Goal: Task Accomplishment & Management: Manage account settings

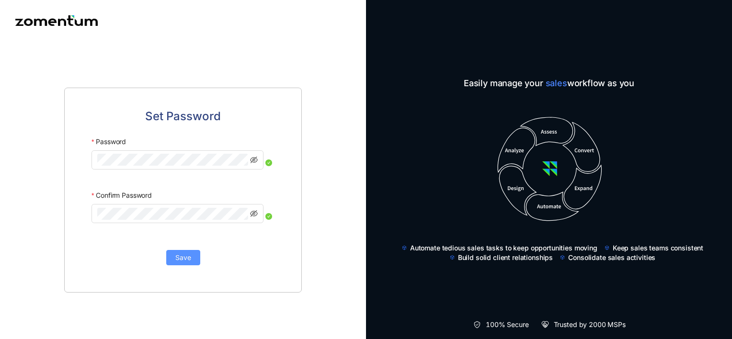
click at [187, 262] on span "Save" at bounding box center [183, 257] width 16 height 11
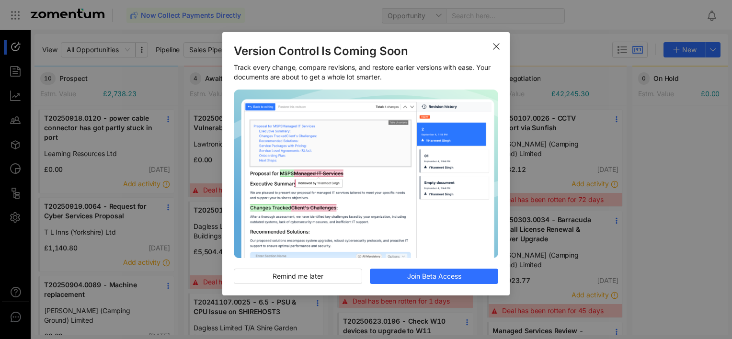
click at [495, 46] on icon "Close" at bounding box center [496, 47] width 8 height 8
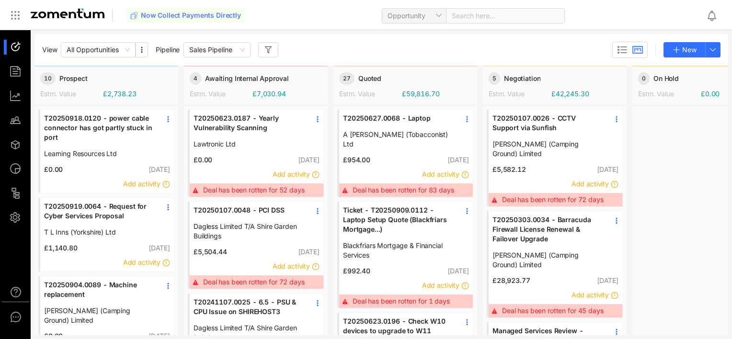
click at [82, 214] on span "T20250919.0064 - Request for Cyber Services Proposal" at bounding box center [99, 211] width 110 height 19
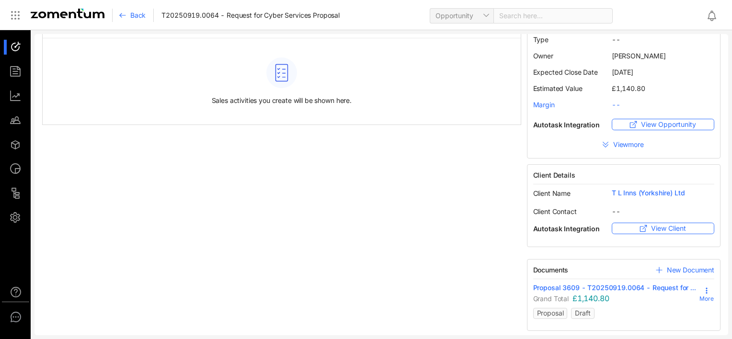
scroll to position [58, 0]
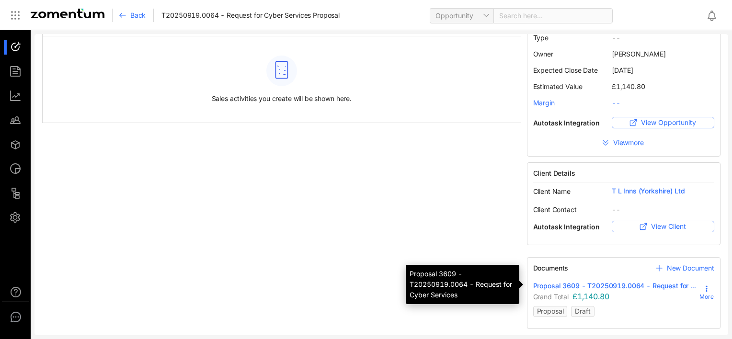
click at [556, 285] on span "Proposal 3609 - T20250919.0064 - Request for ..." at bounding box center [614, 286] width 163 height 10
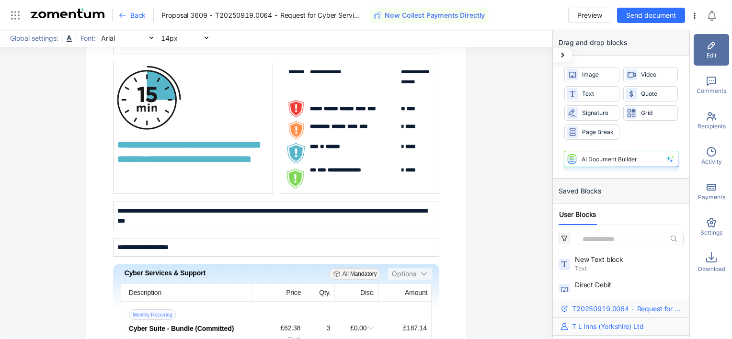
scroll to position [1246, 0]
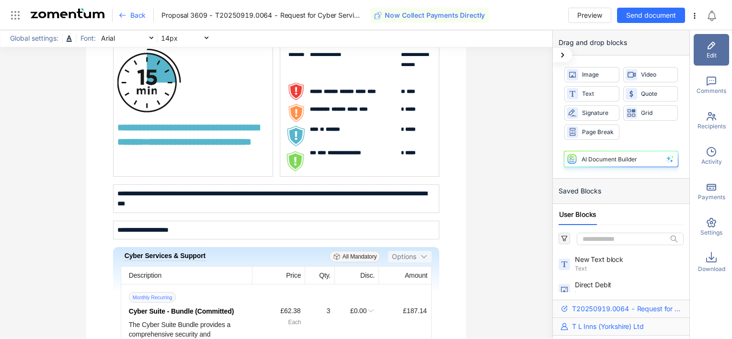
click at [122, 17] on icon at bounding box center [123, 15] width 8 height 8
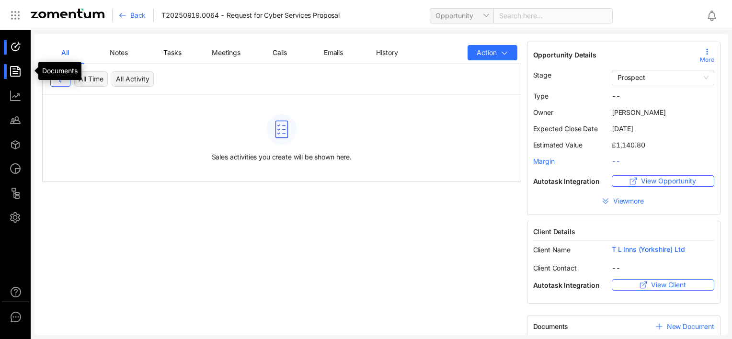
click at [14, 69] on div at bounding box center [20, 71] width 21 height 15
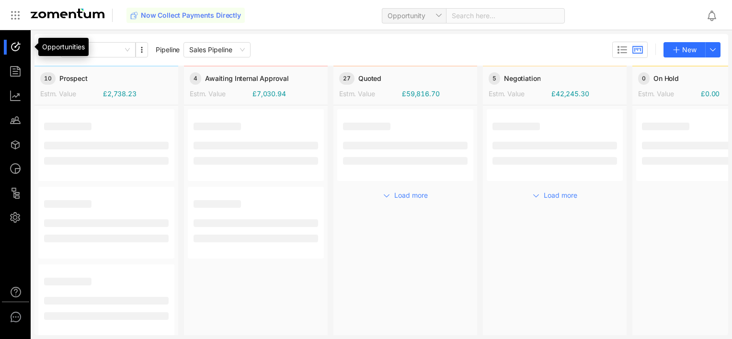
click at [16, 45] on div at bounding box center [20, 47] width 21 height 15
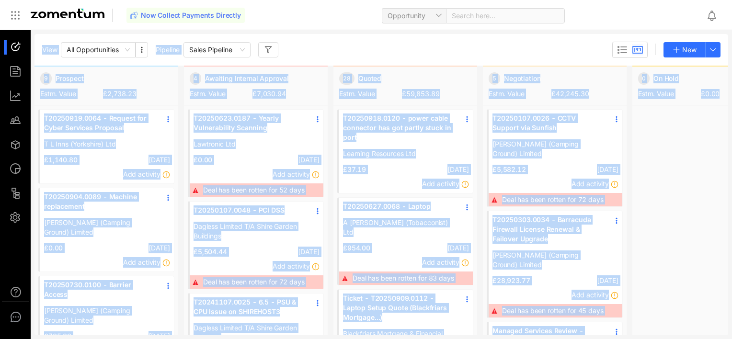
drag, startPoint x: 677, startPoint y: 75, endPoint x: 680, endPoint y: 26, distance: 49.0
click at [680, 26] on body "J Preferences Notifications Email Templates S Account Email Settings Users Supp…" at bounding box center [366, 169] width 732 height 339
drag, startPoint x: 680, startPoint y: 26, endPoint x: 673, endPoint y: 26, distance: 7.7
click at [673, 26] on div "Now Collect Payments Directly Opportunity Search here..." at bounding box center [412, 15] width 572 height 23
click at [673, 203] on div at bounding box center [704, 319] width 144 height 429
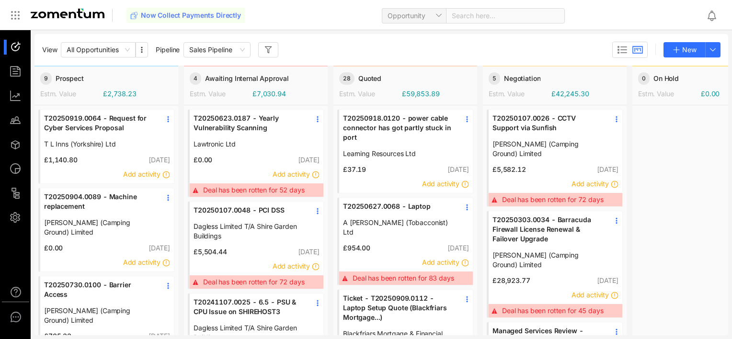
click at [107, 126] on span "T20250919.0064 - Request for Cyber Services Proposal" at bounding box center [99, 123] width 110 height 19
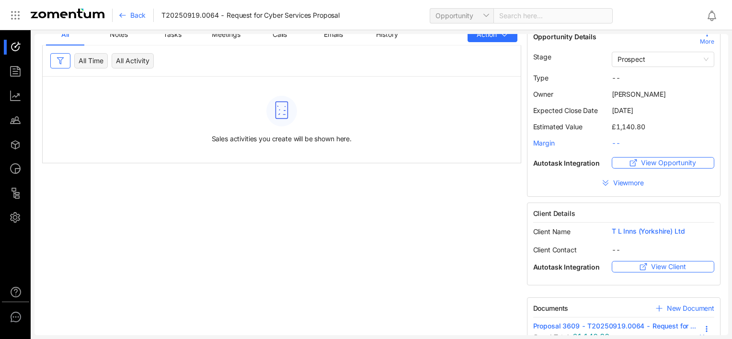
scroll to position [48, 0]
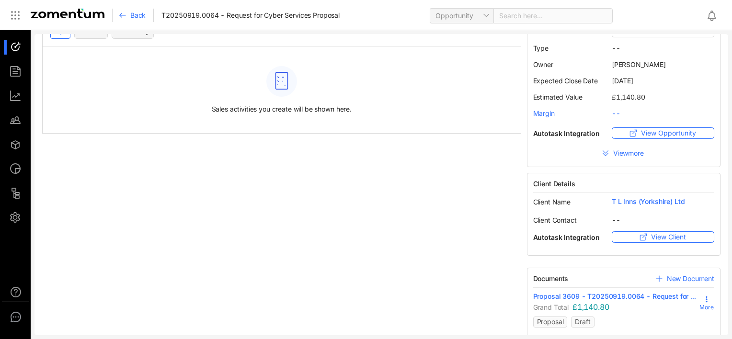
click at [668, 278] on span "New Document" at bounding box center [690, 279] width 47 height 10
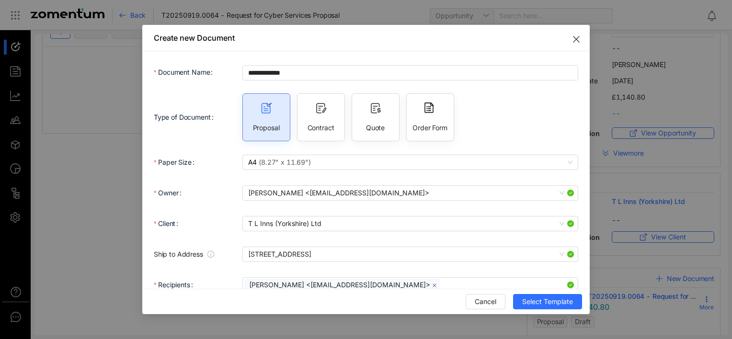
click at [313, 118] on div "Contract" at bounding box center [321, 117] width 48 height 48
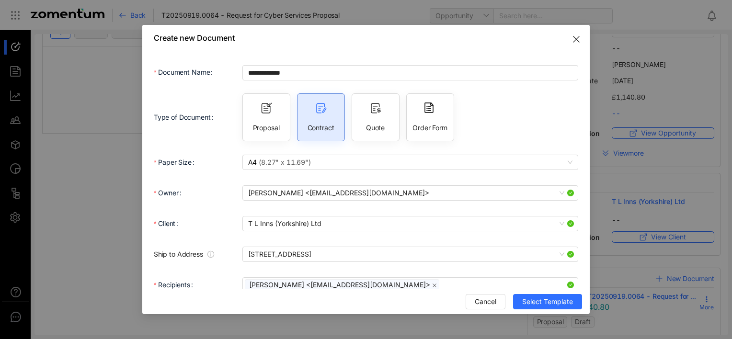
type input "**********"
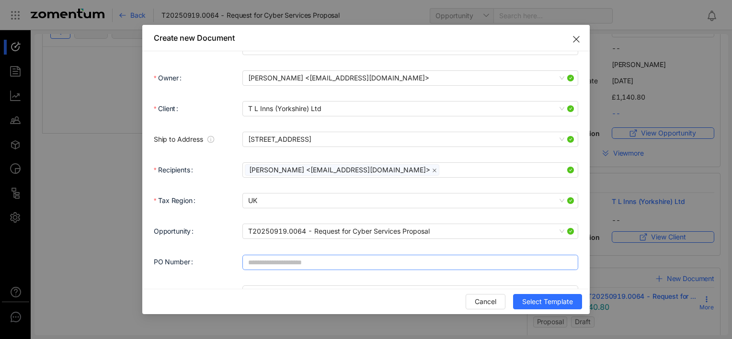
scroll to position [140, 0]
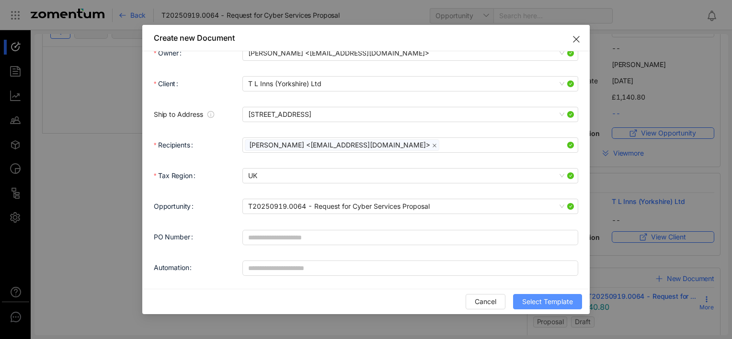
click at [533, 301] on span "Select Template" at bounding box center [547, 302] width 51 height 11
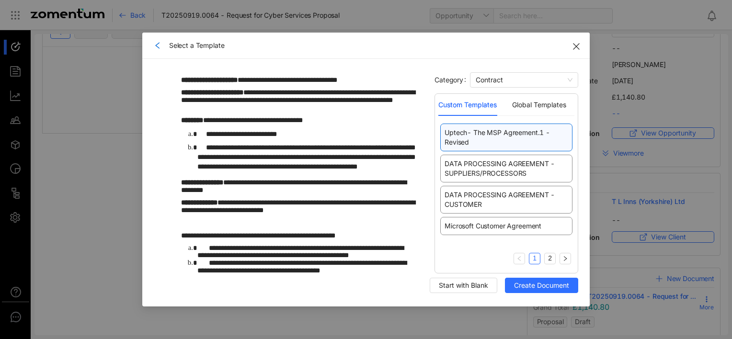
scroll to position [1102, 0]
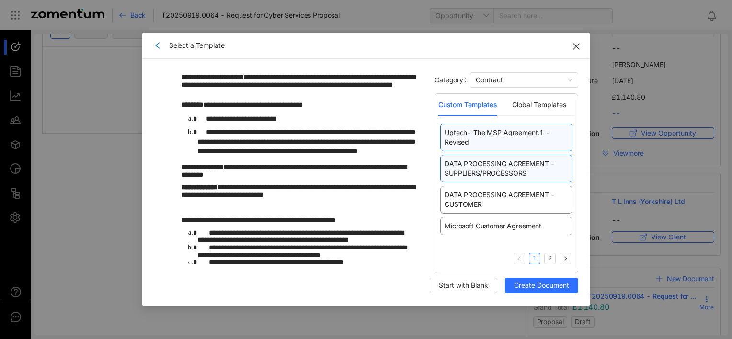
click at [487, 170] on span "DATA PROCESSING AGREEMENT - SUPPLIERS/PROCESSORS" at bounding box center [507, 168] width 124 height 19
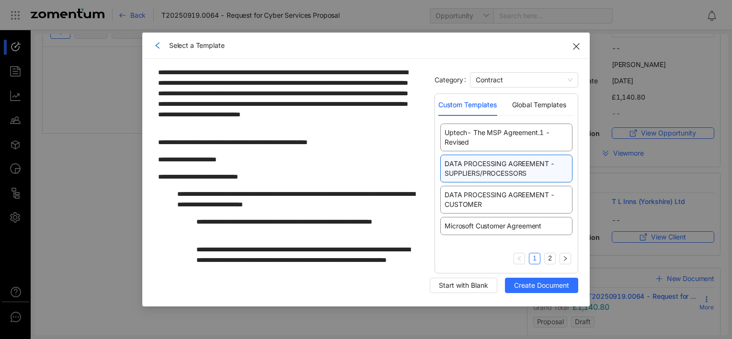
scroll to position [910, 0]
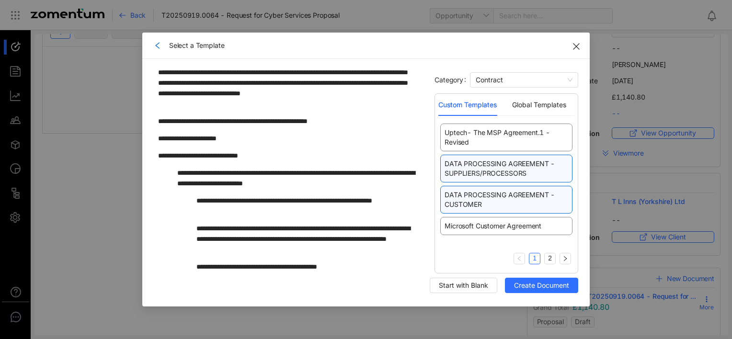
click at [486, 196] on span "DATA PROCESSING AGREEMENT - CUSTOMER" at bounding box center [507, 199] width 124 height 19
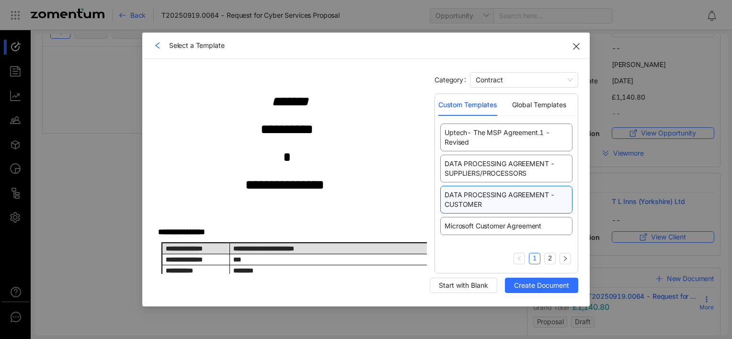
scroll to position [144, 0]
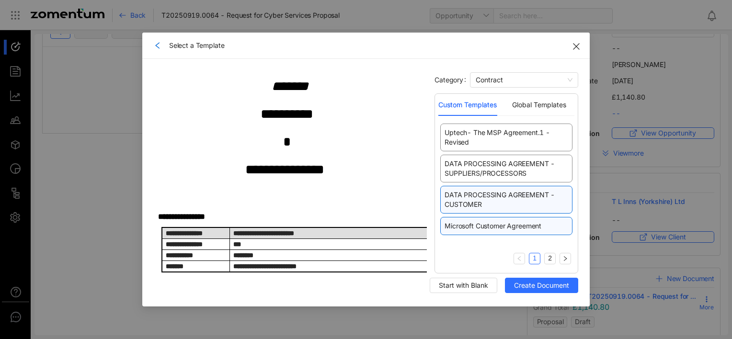
click at [486, 226] on span "Microsoft Customer Agreement" at bounding box center [493, 226] width 97 height 10
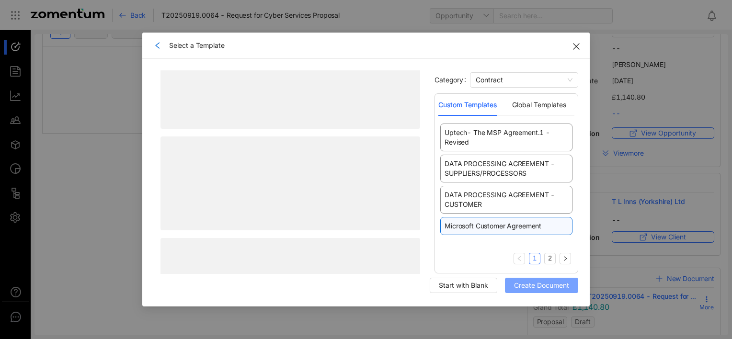
scroll to position [0, 0]
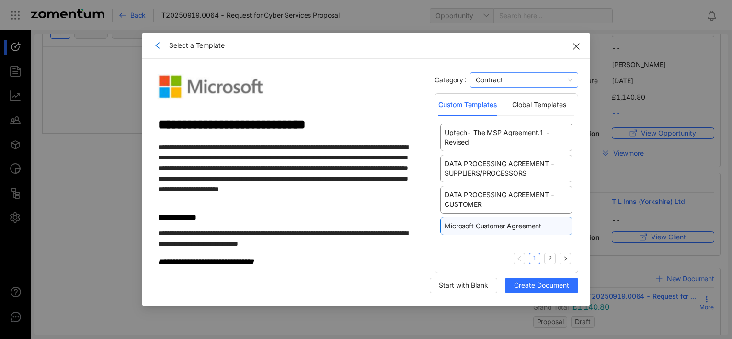
click at [538, 80] on span "Contract" at bounding box center [524, 80] width 97 height 14
click at [507, 100] on div "Proposal" at bounding box center [524, 99] width 97 height 11
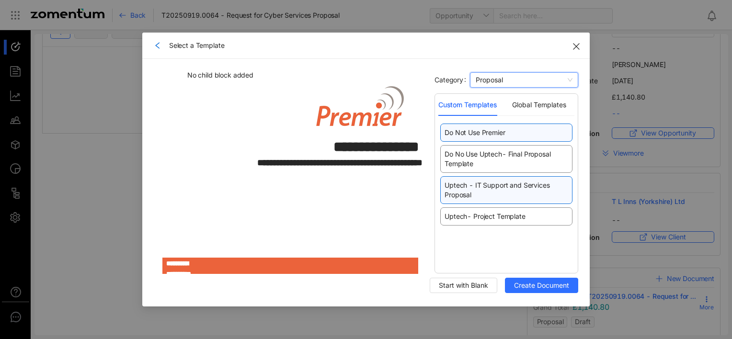
click at [488, 192] on span "Uptech - IT Support and Services Proposal" at bounding box center [507, 190] width 124 height 19
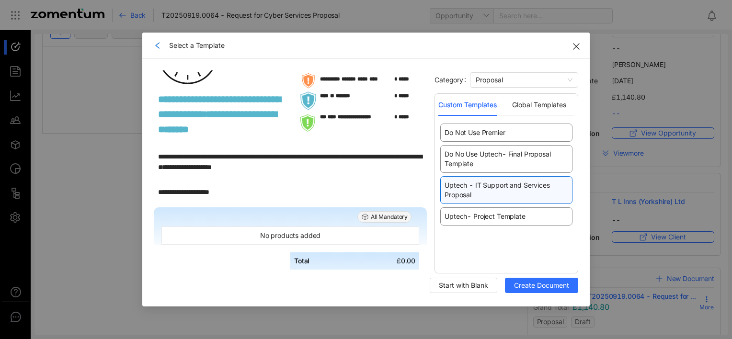
scroll to position [1198, 0]
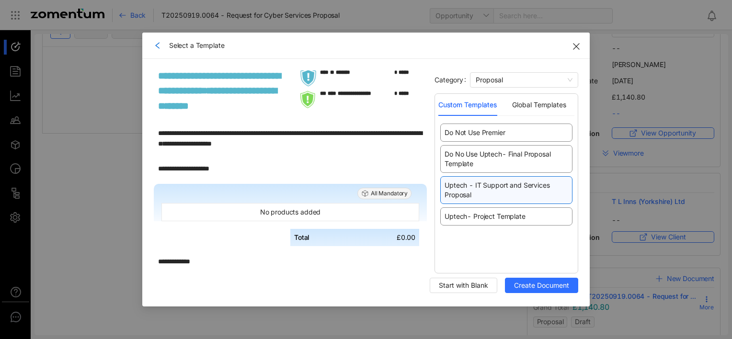
click at [578, 47] on icon "Close" at bounding box center [576, 47] width 8 height 8
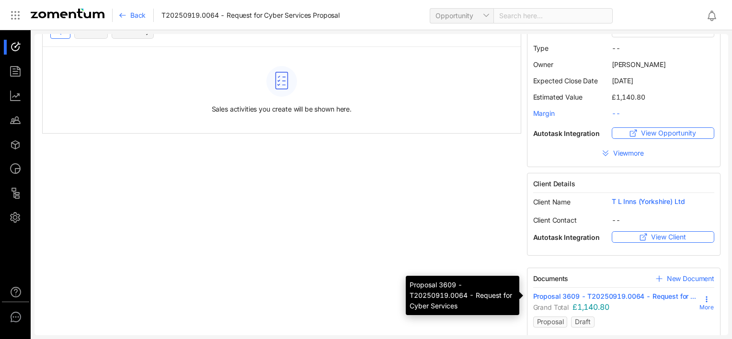
click at [606, 298] on span "Proposal 3609 - T20250919.0064 - Request for ..." at bounding box center [614, 297] width 163 height 10
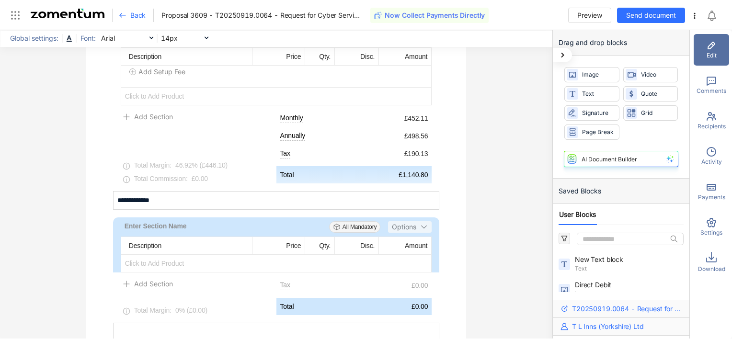
scroll to position [2204, 0]
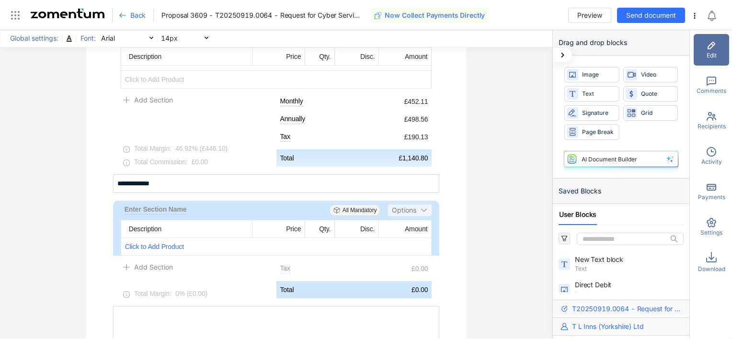
click at [153, 244] on span "Click to Add Product" at bounding box center [276, 246] width 310 height 17
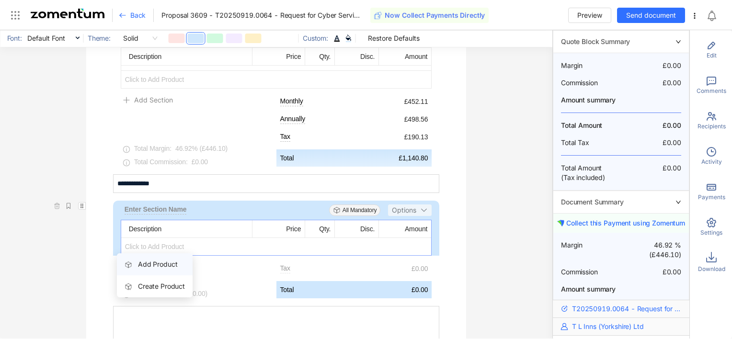
click at [160, 265] on span "Add Product" at bounding box center [157, 264] width 39 height 8
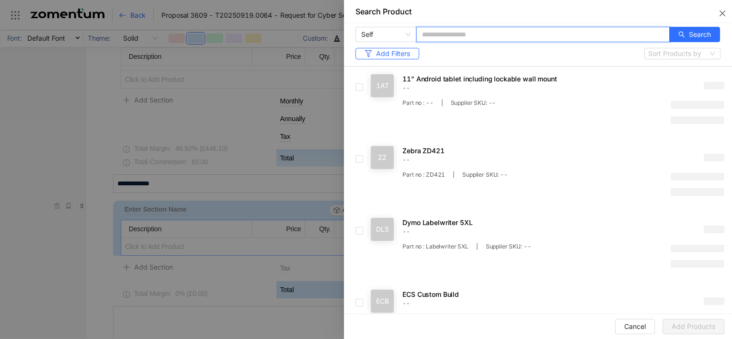
click at [501, 34] on input "text" at bounding box center [542, 34] width 253 height 15
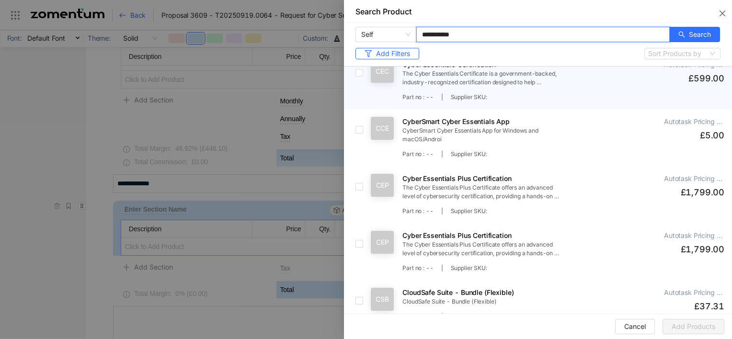
scroll to position [527, 0]
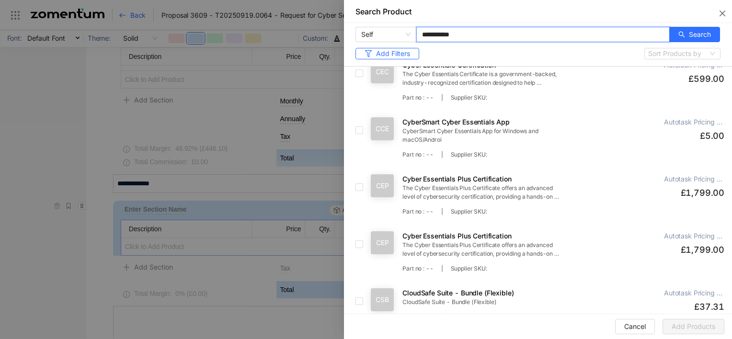
drag, startPoint x: 463, startPoint y: 36, endPoint x: 426, endPoint y: 37, distance: 37.4
click at [426, 37] on input "**********" at bounding box center [542, 34] width 253 height 15
type input "*"
type input "********"
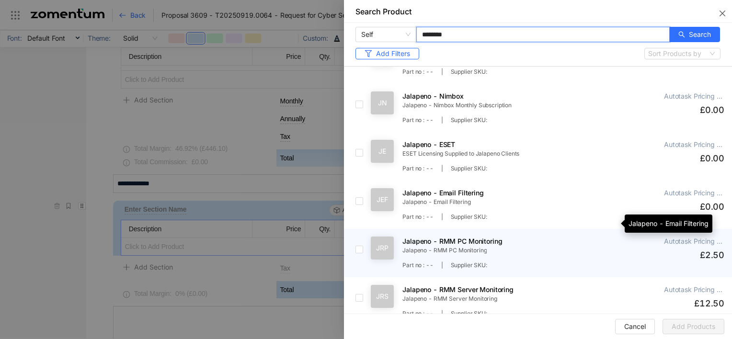
scroll to position [48, 0]
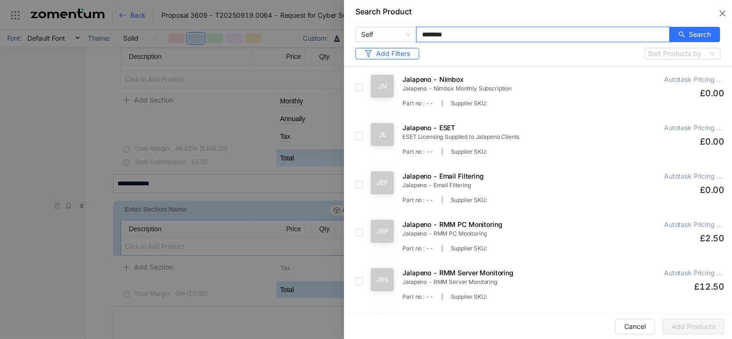
drag, startPoint x: 455, startPoint y: 34, endPoint x: 416, endPoint y: 34, distance: 38.8
click at [416, 34] on input "********" at bounding box center [542, 34] width 253 height 15
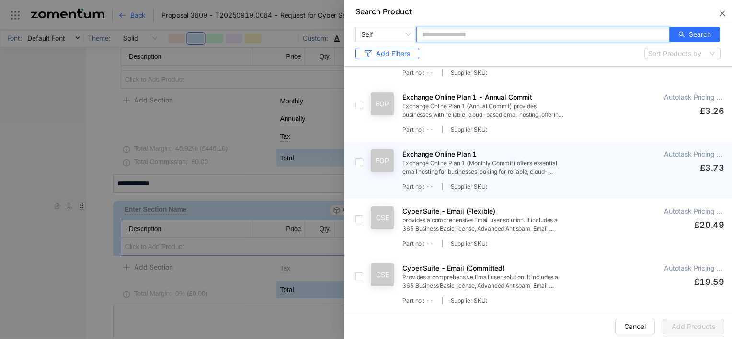
scroll to position [2121, 0]
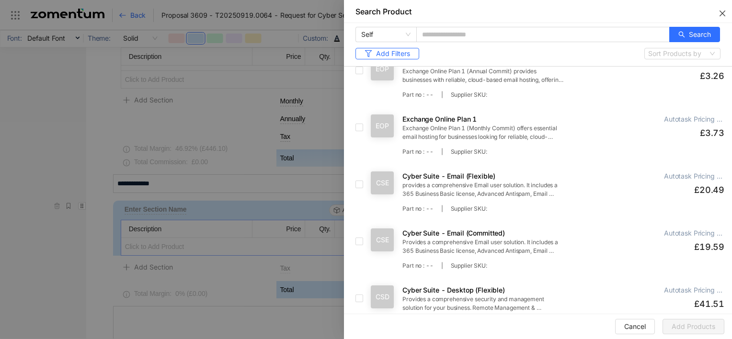
click at [724, 14] on icon "close" at bounding box center [723, 14] width 6 height 6
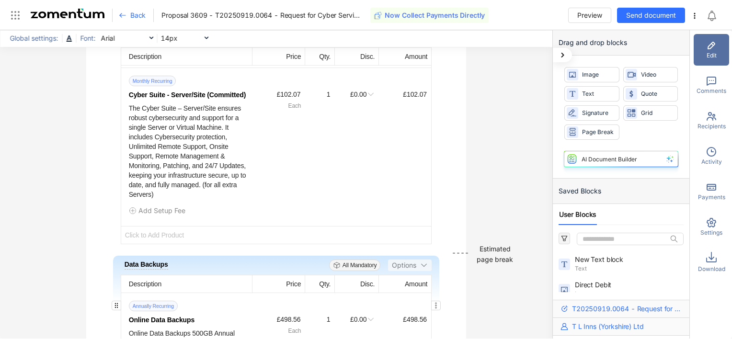
scroll to position [1964, 0]
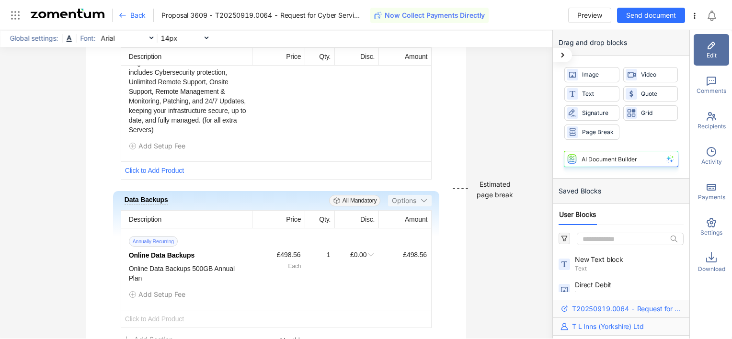
click at [163, 165] on span "Click to Add Product" at bounding box center [276, 170] width 310 height 18
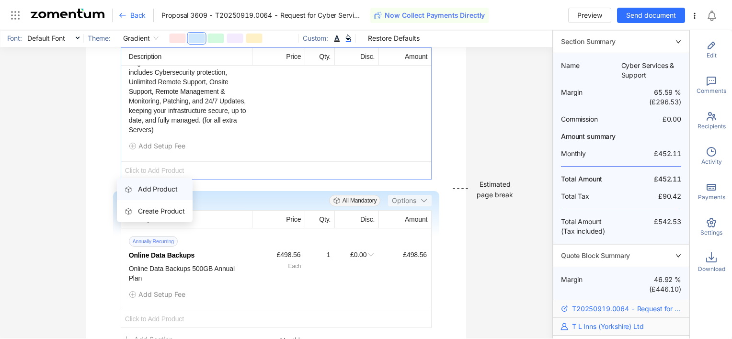
click at [152, 192] on span "Add Product" at bounding box center [157, 189] width 39 height 8
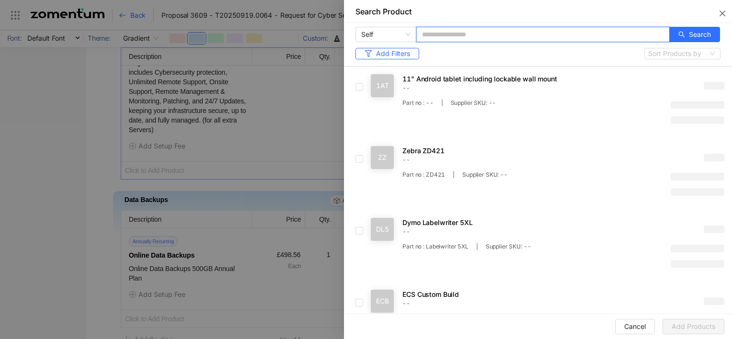
click at [545, 33] on input "text" at bounding box center [542, 34] width 253 height 15
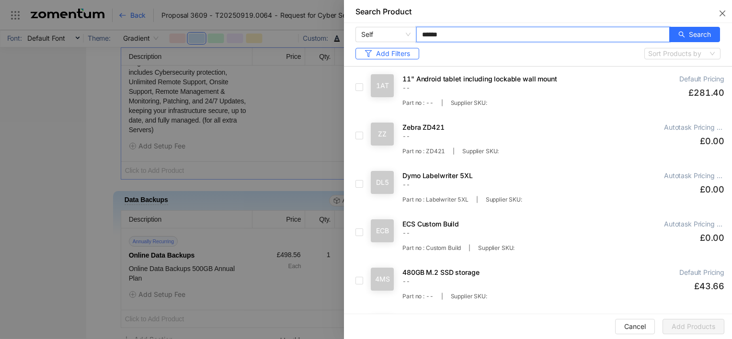
type input "******"
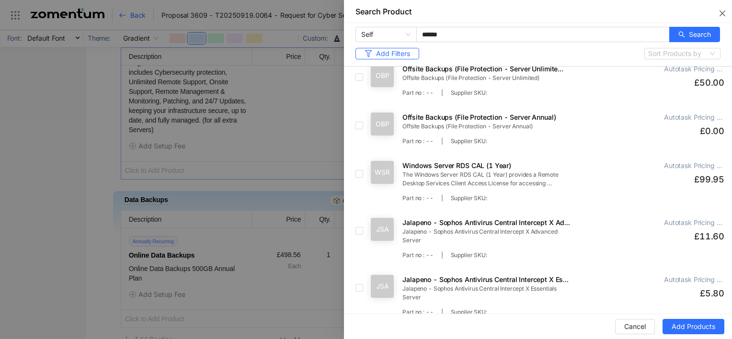
scroll to position [623, 0]
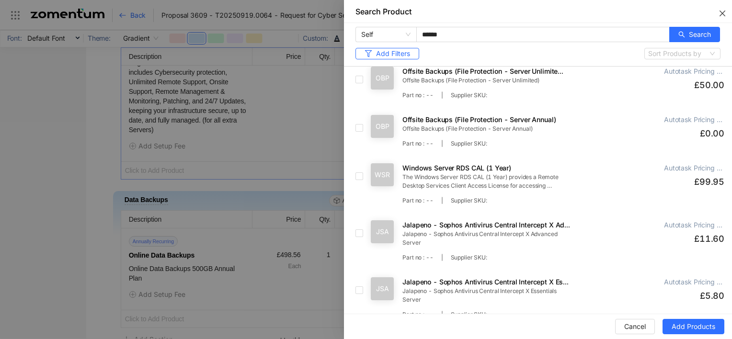
click at [721, 13] on icon "close" at bounding box center [723, 14] width 8 height 8
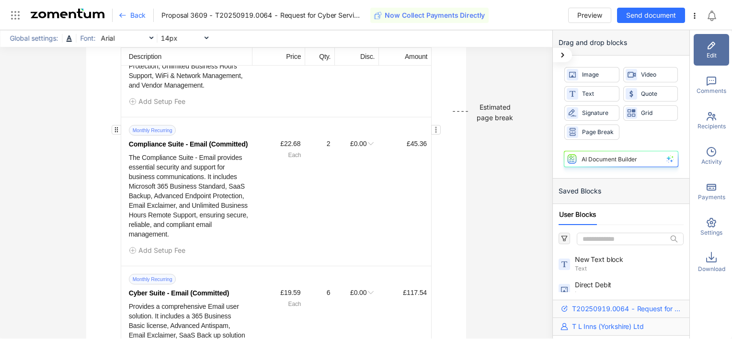
scroll to position [1629, 0]
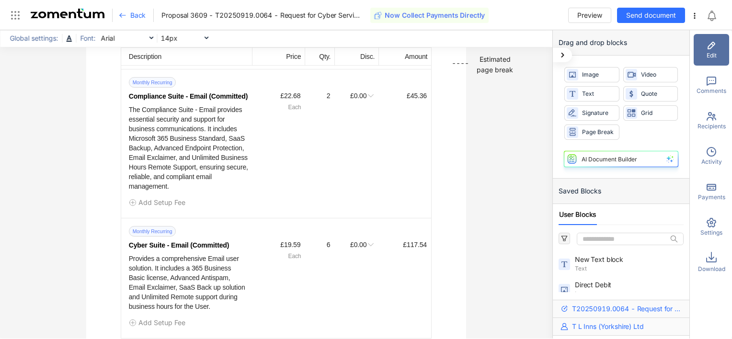
click at [123, 15] on icon at bounding box center [123, 15] width 8 height 8
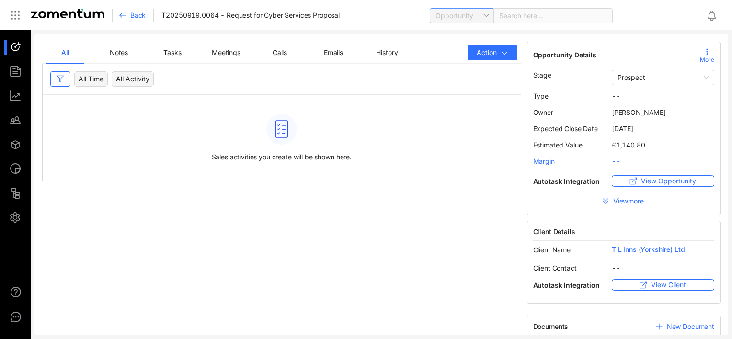
click at [483, 14] on span "Opportunity" at bounding box center [461, 16] width 53 height 14
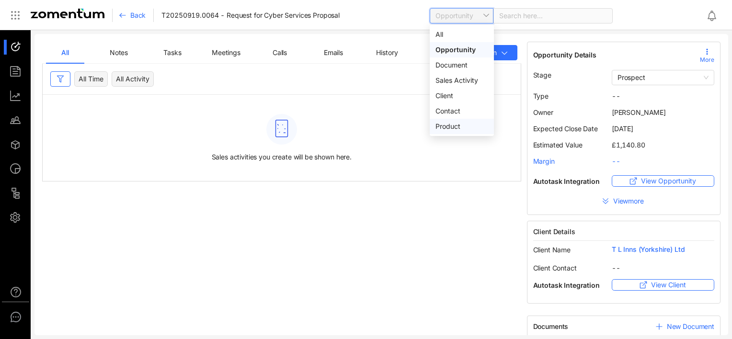
click at [453, 126] on div "Product" at bounding box center [461, 126] width 53 height 11
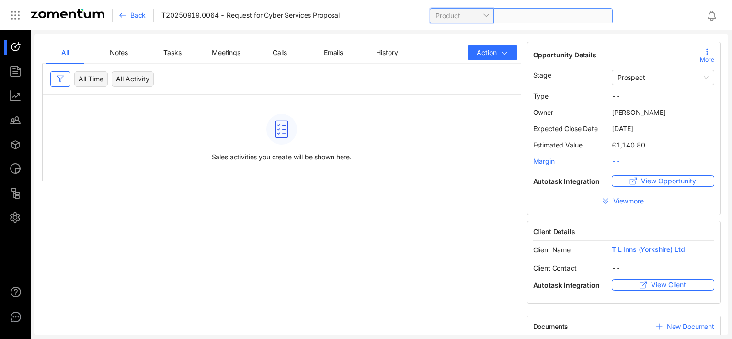
click at [511, 15] on span at bounding box center [552, 16] width 107 height 14
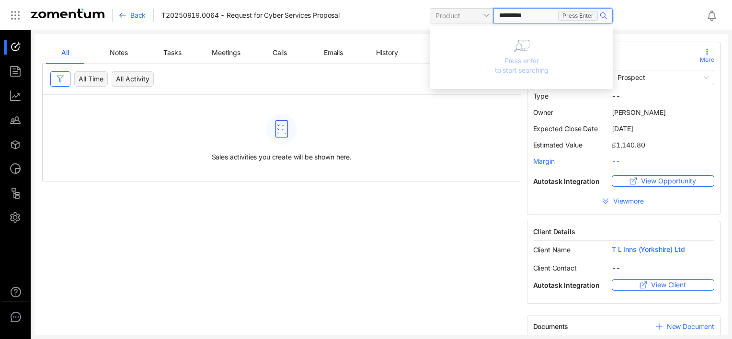
type input "**********"
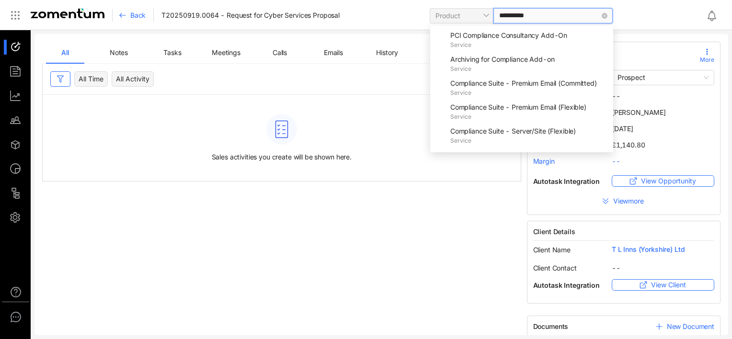
scroll to position [240, 0]
click at [487, 111] on span "Compliance Suite - Server/Site (Committed)" at bounding box center [518, 107] width 136 height 8
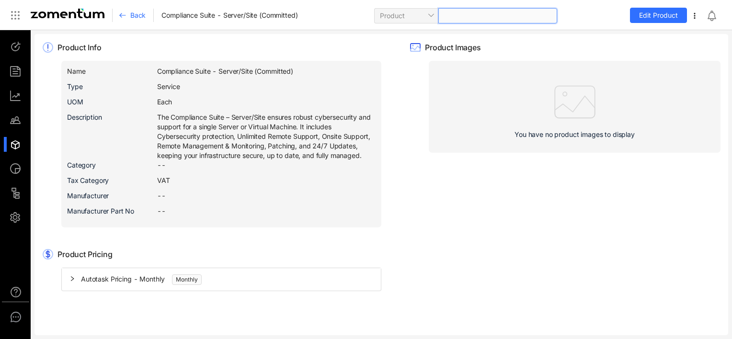
click at [472, 17] on div at bounding box center [497, 15] width 119 height 15
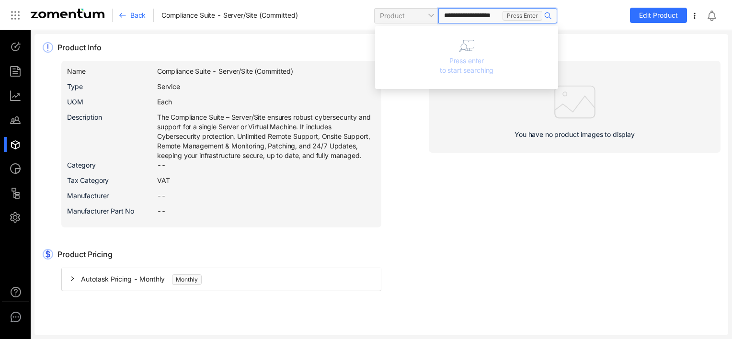
type input "**********"
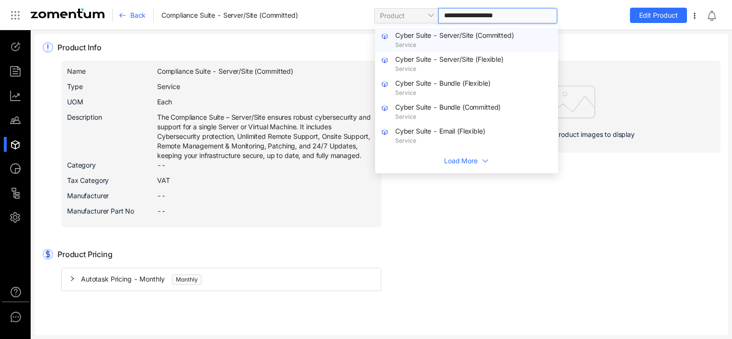
click at [459, 40] on div "Cyber Suite - Server/Site (Committed) Service" at bounding box center [473, 39] width 157 height 19
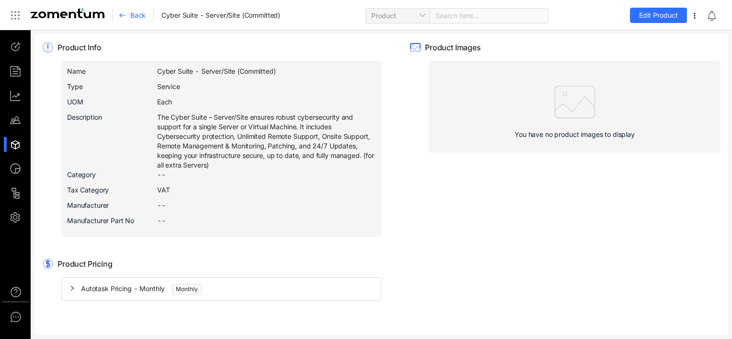
click at [123, 14] on icon at bounding box center [123, 15] width 8 height 8
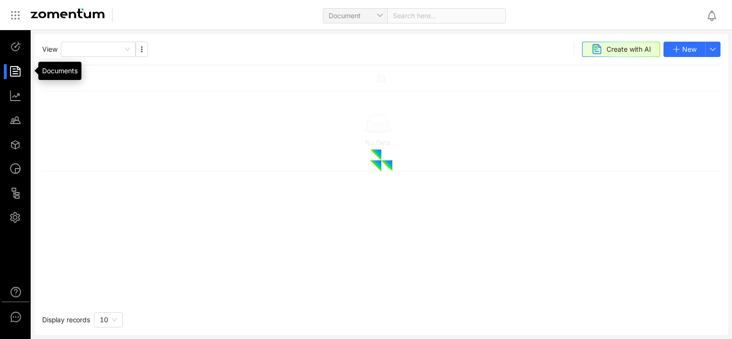
click at [11, 69] on div at bounding box center [20, 71] width 21 height 15
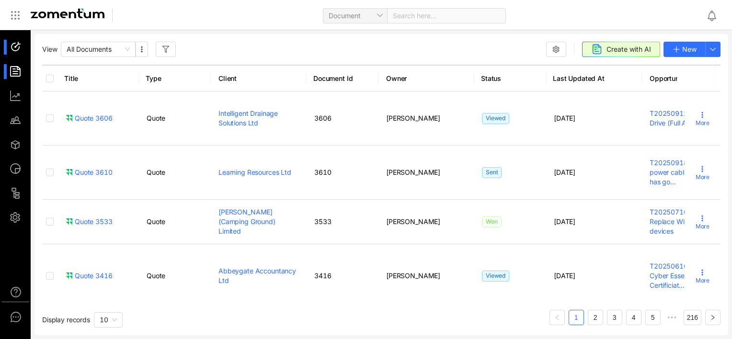
click at [11, 46] on div at bounding box center [20, 47] width 21 height 15
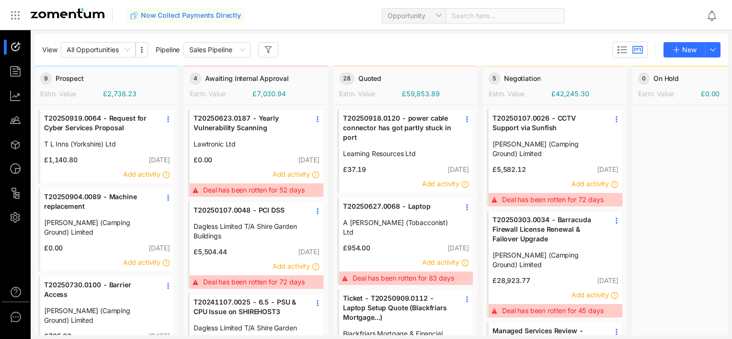
click at [82, 126] on span "T20250919.0064 - Request for Cyber Services Proposal" at bounding box center [99, 123] width 110 height 19
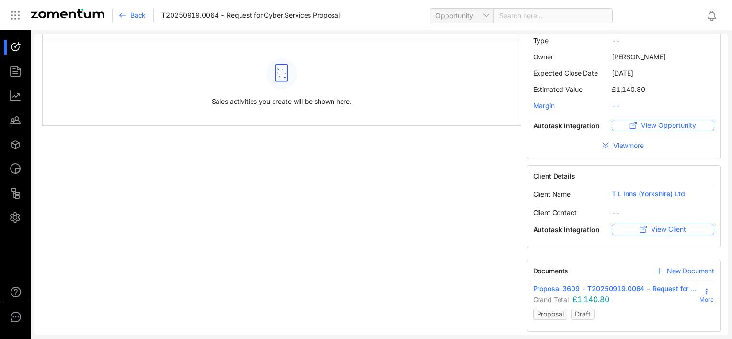
scroll to position [58, 0]
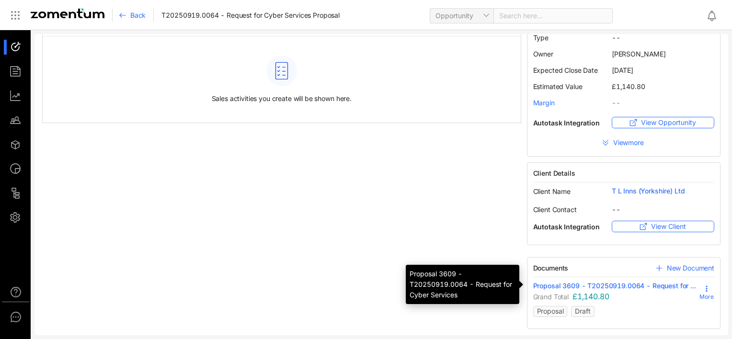
click at [564, 286] on span "Proposal 3609 - T20250919.0064 - Request for ..." at bounding box center [614, 286] width 163 height 10
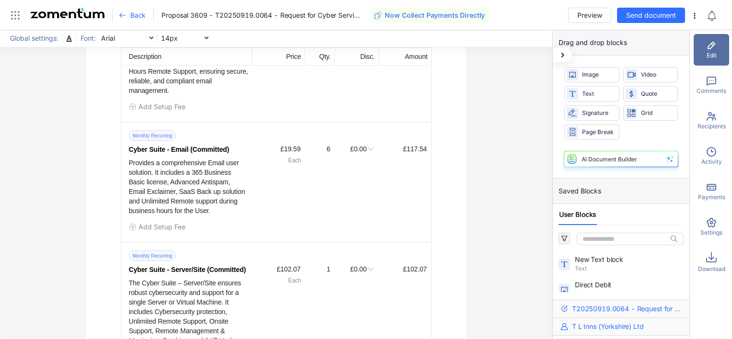
scroll to position [1820, 0]
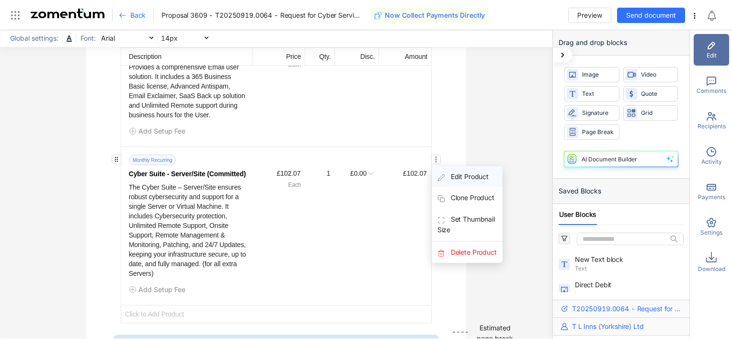
click at [453, 175] on span "Edit Product" at bounding box center [467, 176] width 71 height 21
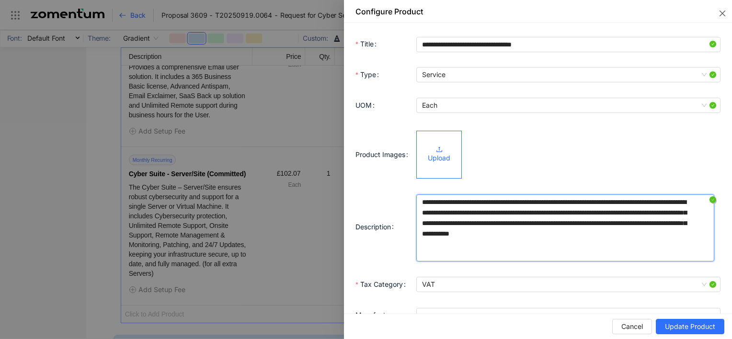
drag, startPoint x: 448, startPoint y: 224, endPoint x: 496, endPoint y: 220, distance: 48.1
click at [496, 220] on textarea "**********" at bounding box center [565, 227] width 298 height 67
click at [720, 15] on icon "close" at bounding box center [723, 14] width 6 height 6
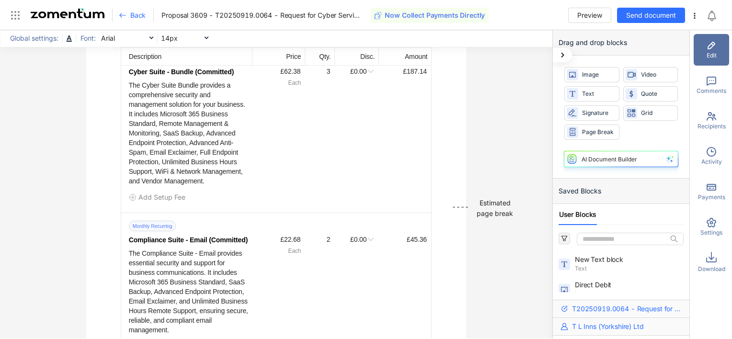
scroll to position [1341, 0]
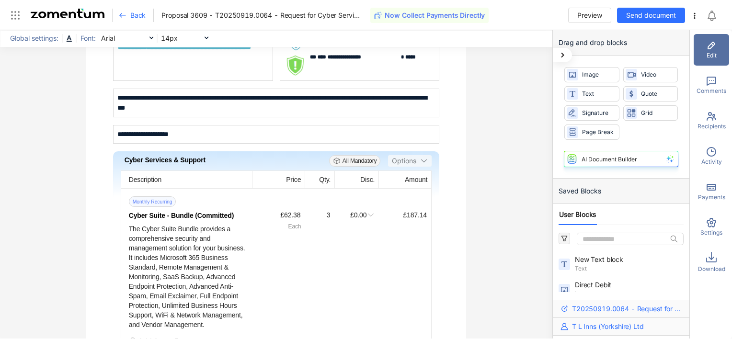
click at [121, 16] on use at bounding box center [123, 15] width 6 height 4
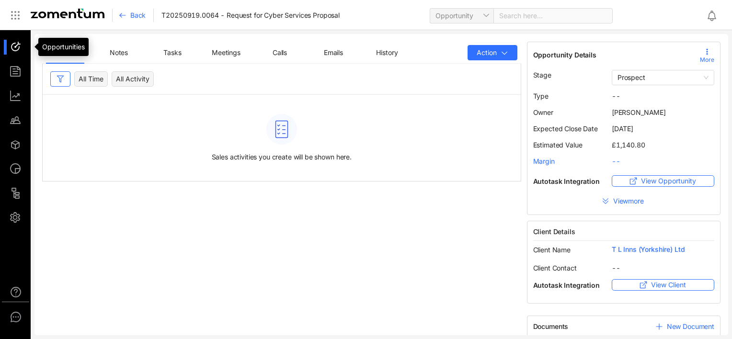
click at [14, 43] on div at bounding box center [20, 47] width 21 height 15
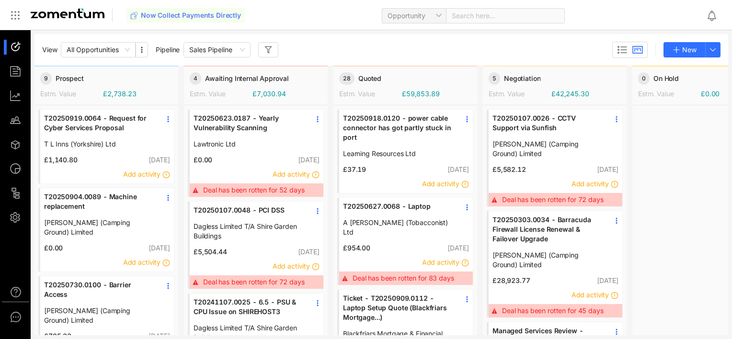
click at [109, 120] on span "T20250919.0064 - Request for Cyber Services Proposal" at bounding box center [99, 123] width 110 height 19
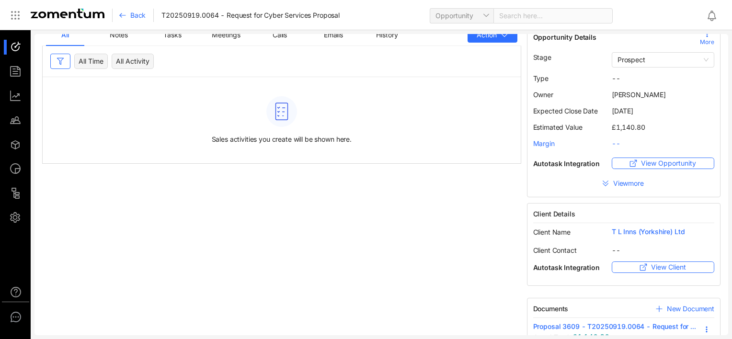
scroll to position [11, 0]
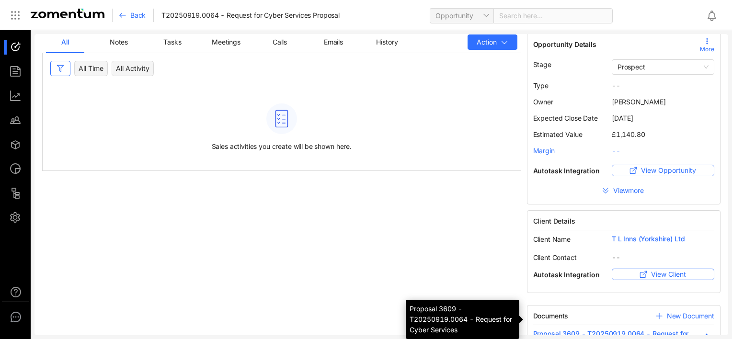
click at [603, 332] on span "Proposal 3609 - T20250919.0064 - Request for ..." at bounding box center [614, 334] width 163 height 10
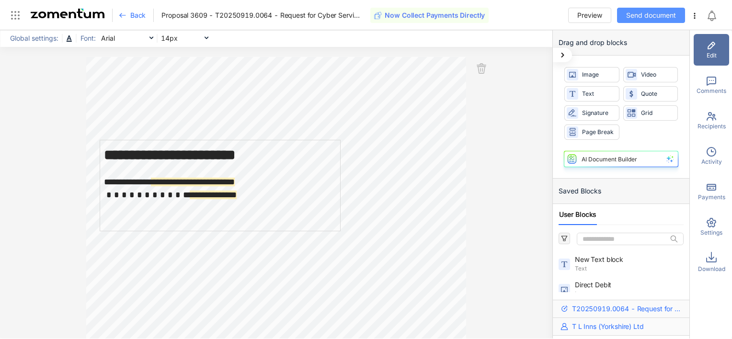
click at [667, 15] on span "Send document" at bounding box center [651, 15] width 50 height 11
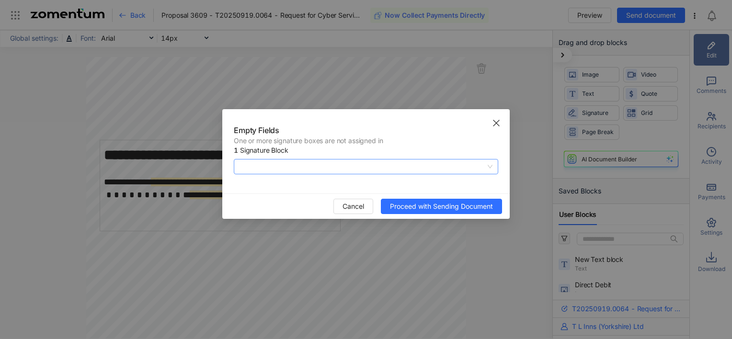
click at [366, 165] on span at bounding box center [366, 167] width 253 height 14
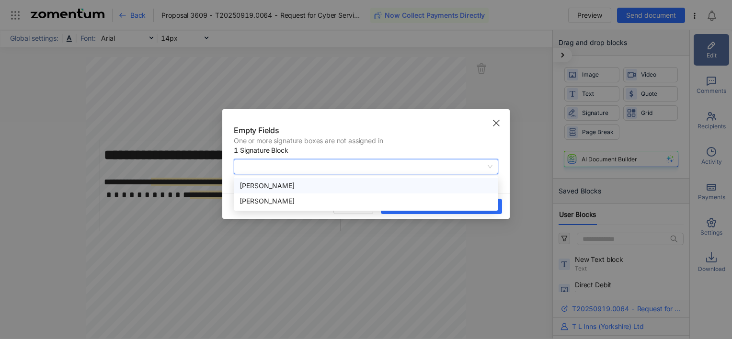
click at [310, 183] on div "[PERSON_NAME]" at bounding box center [366, 186] width 253 height 11
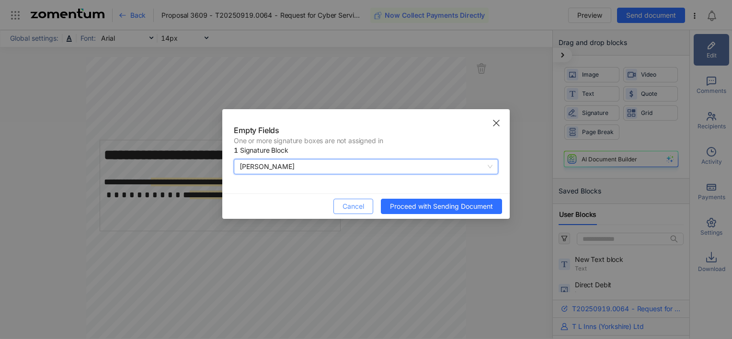
click at [361, 207] on span "Cancel" at bounding box center [354, 206] width 22 height 11
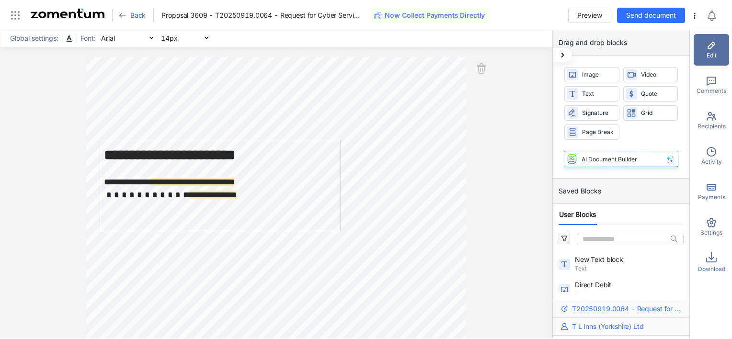
click at [123, 15] on icon at bounding box center [123, 15] width 8 height 8
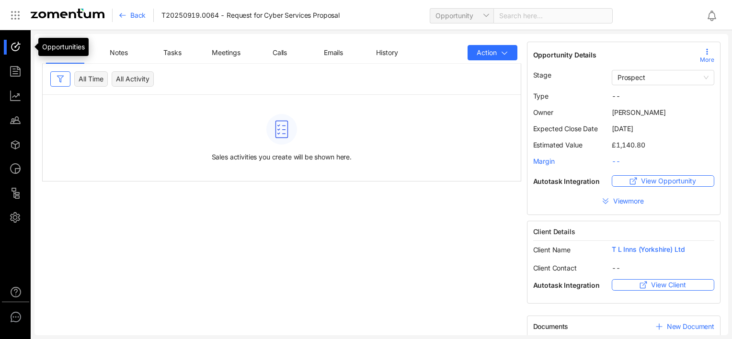
click at [13, 44] on div at bounding box center [20, 47] width 21 height 15
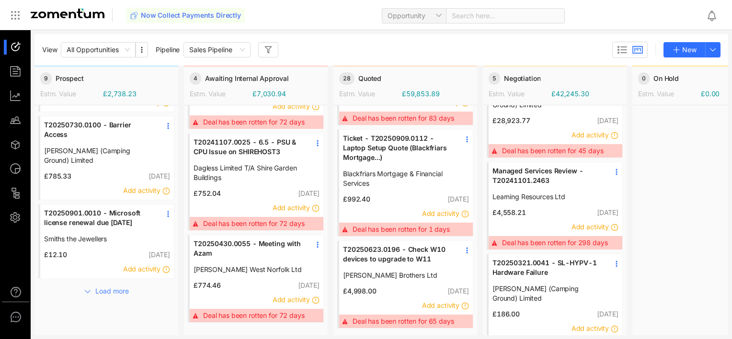
scroll to position [177, 0]
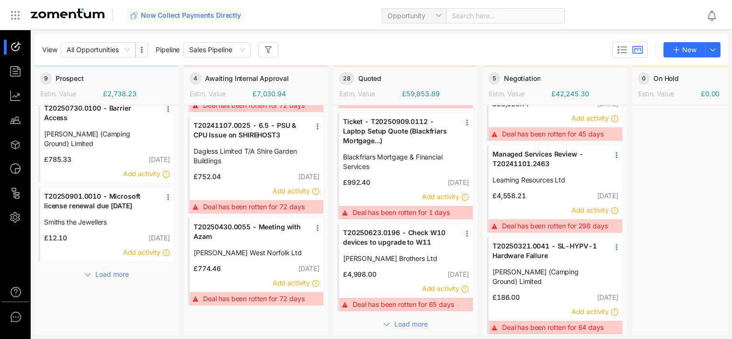
click at [90, 192] on span "T20250901.0010 - Microsoft license renewal due [DATE]" at bounding box center [99, 201] width 110 height 19
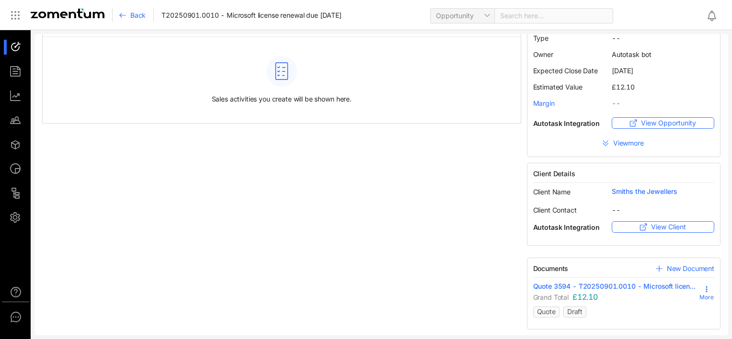
scroll to position [58, 0]
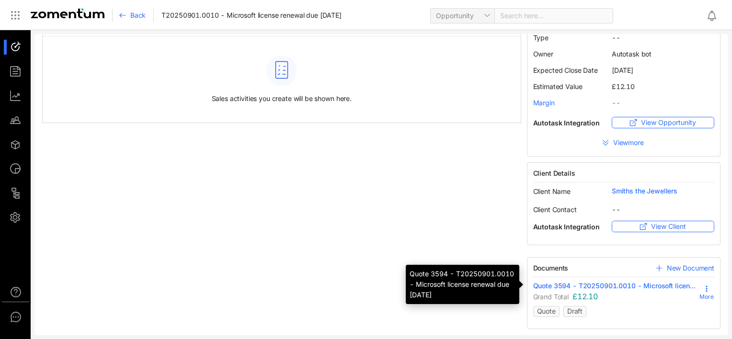
click at [590, 285] on span "Quote 3594 - T20250901.0010 - Microsoft licen..." at bounding box center [614, 286] width 162 height 10
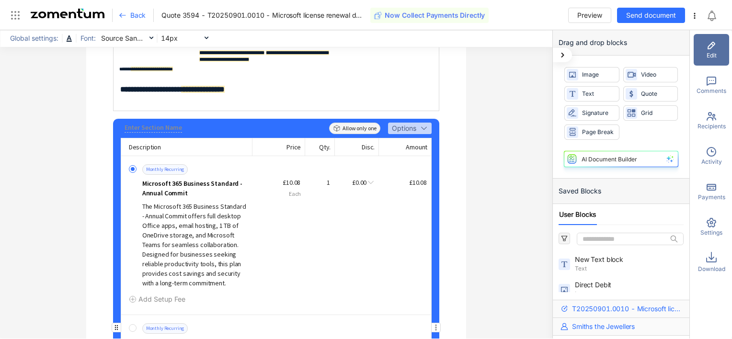
scroll to position [240, 0]
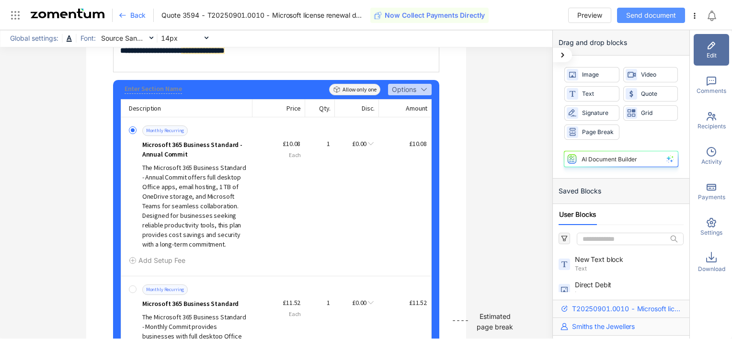
click at [639, 16] on span "Send document" at bounding box center [651, 15] width 50 height 11
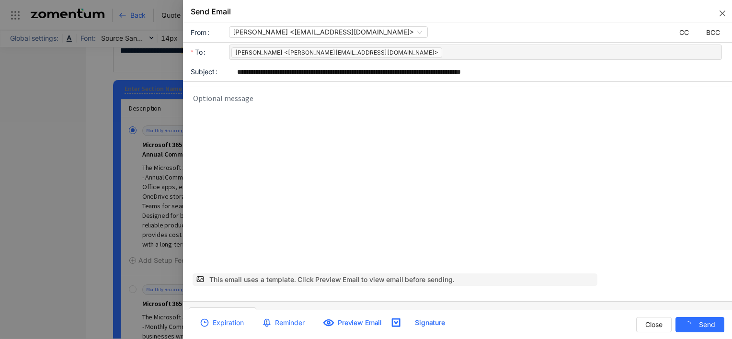
scroll to position [0, 0]
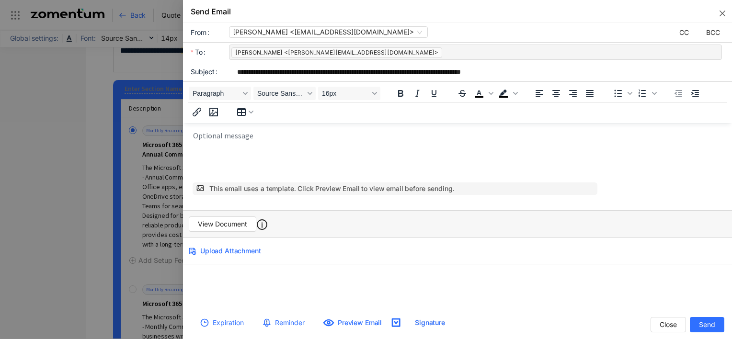
click at [254, 137] on p "Rich Text Area. Press ALT-0 for help." at bounding box center [460, 135] width 535 height 8
click at [230, 222] on span "View Document" at bounding box center [222, 224] width 49 height 11
click at [723, 12] on icon "close" at bounding box center [723, 14] width 6 height 6
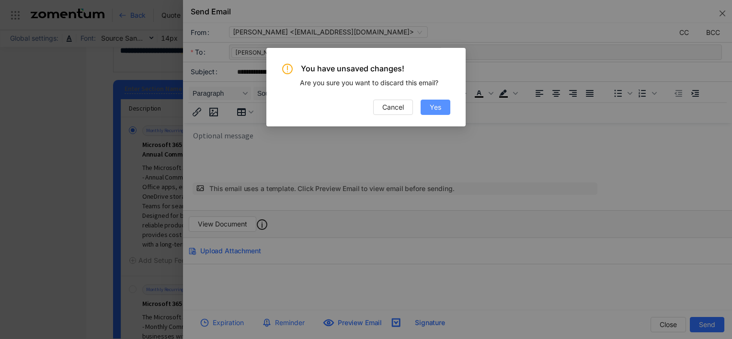
click at [426, 106] on button "Yes" at bounding box center [436, 107] width 30 height 15
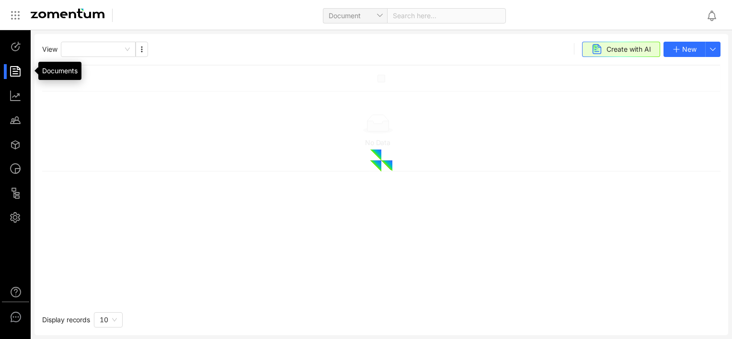
click at [16, 71] on div at bounding box center [20, 71] width 21 height 15
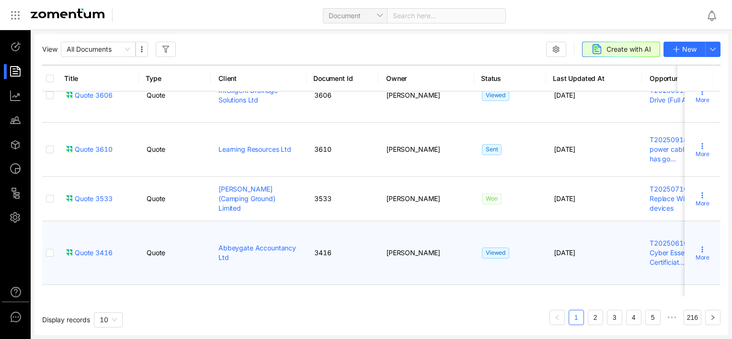
scroll to position [48, 0]
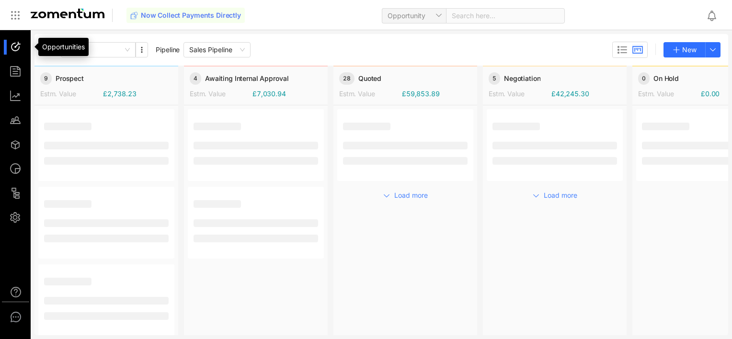
click at [13, 46] on div at bounding box center [20, 47] width 21 height 15
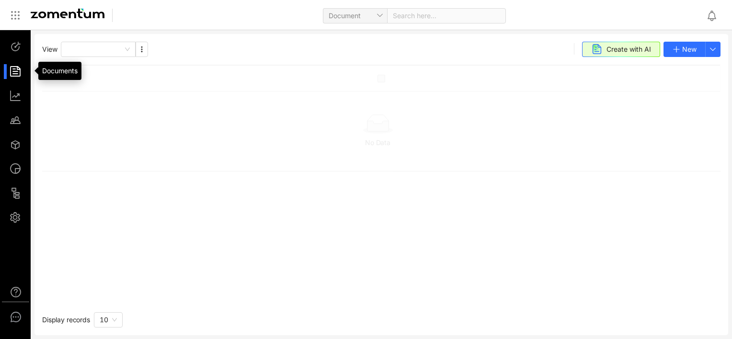
click at [15, 71] on div at bounding box center [20, 71] width 21 height 15
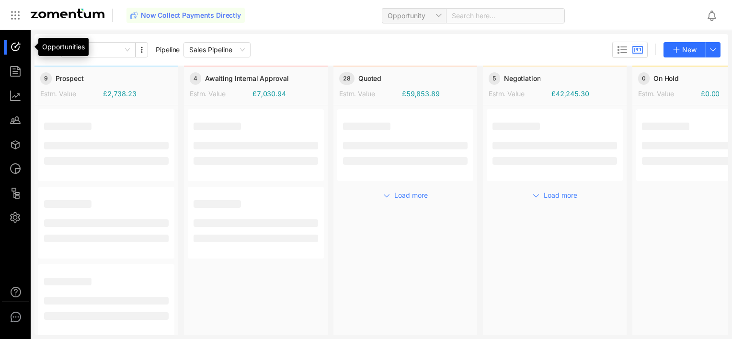
click at [15, 48] on div at bounding box center [20, 47] width 21 height 15
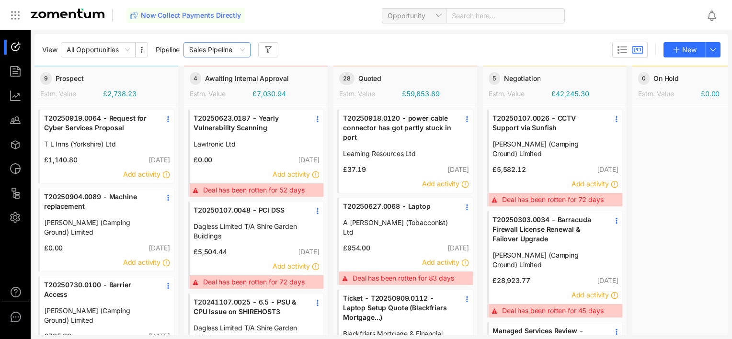
click at [244, 51] on span "Sales Pipeline" at bounding box center [217, 50] width 56 height 14
click at [354, 40] on div "View All Opportunities Pipeline Sales Pipeline New" at bounding box center [381, 50] width 694 height 32
click at [229, 51] on span "Sales Pipeline" at bounding box center [217, 50] width 56 height 14
click at [402, 42] on div "View All Opportunities Pipeline Sales Pipeline New" at bounding box center [381, 50] width 678 height 16
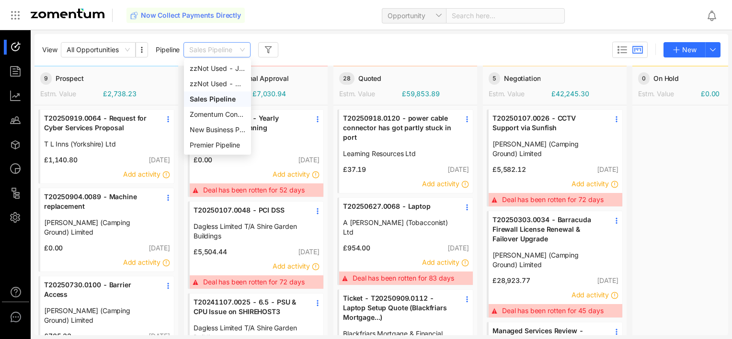
click at [240, 51] on span "Sales Pipeline" at bounding box center [217, 50] width 56 height 14
click at [220, 129] on div "New Business Pipeline" at bounding box center [218, 130] width 56 height 11
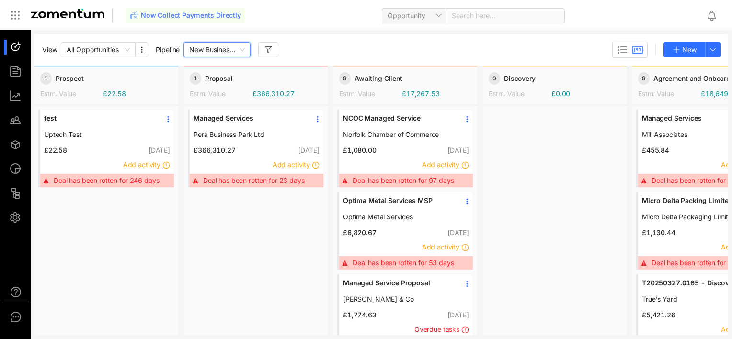
click at [54, 123] on link "test" at bounding box center [99, 122] width 110 height 16
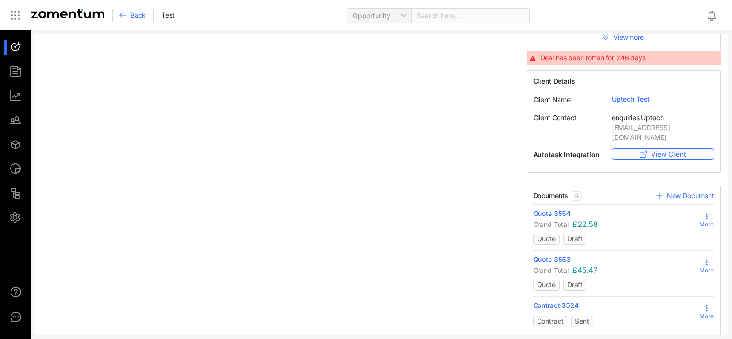
scroll to position [173, 0]
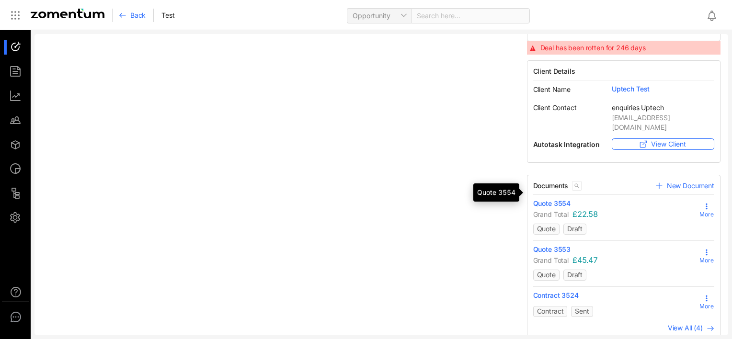
click at [535, 199] on span "Quote 3554" at bounding box center [552, 204] width 38 height 10
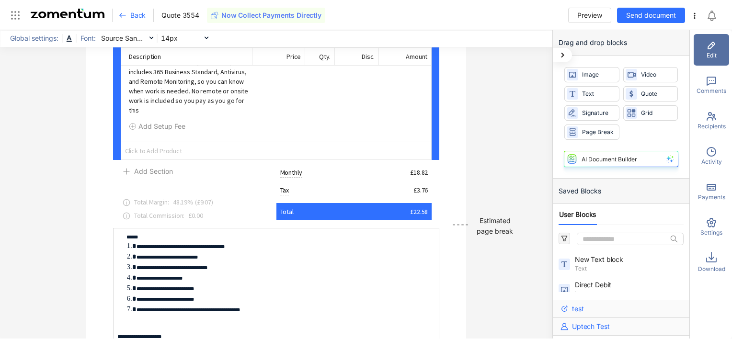
scroll to position [287, 0]
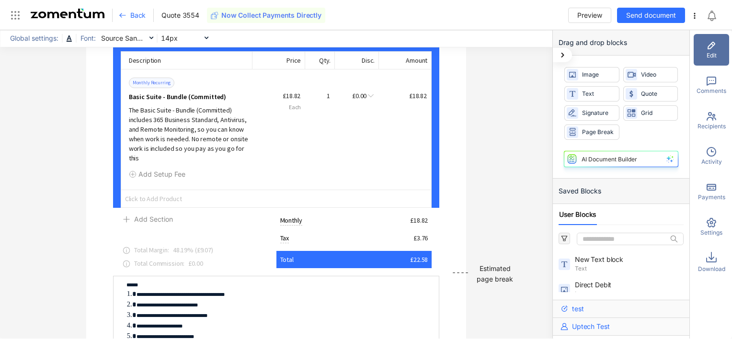
click at [123, 17] on icon at bounding box center [123, 15] width 8 height 8
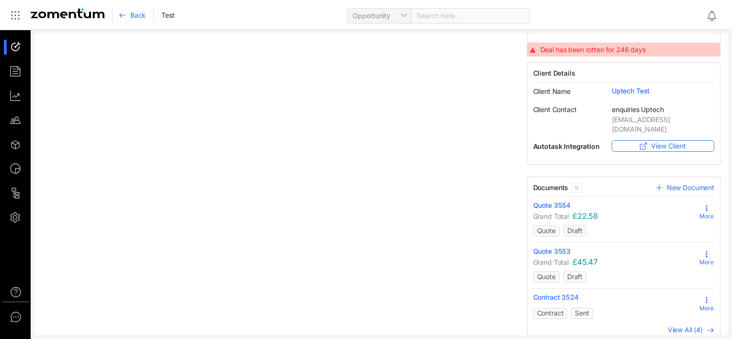
scroll to position [173, 0]
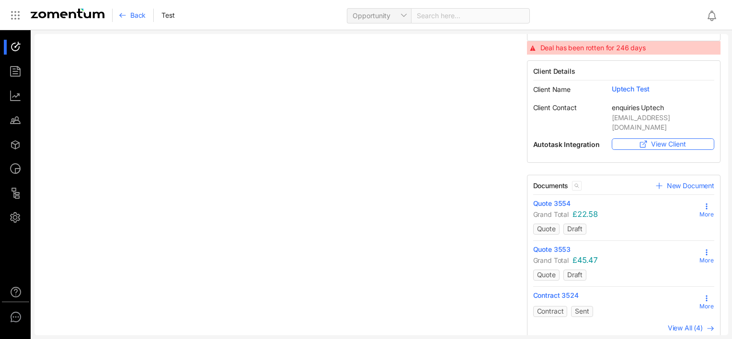
click at [673, 181] on span "New Document" at bounding box center [690, 186] width 47 height 10
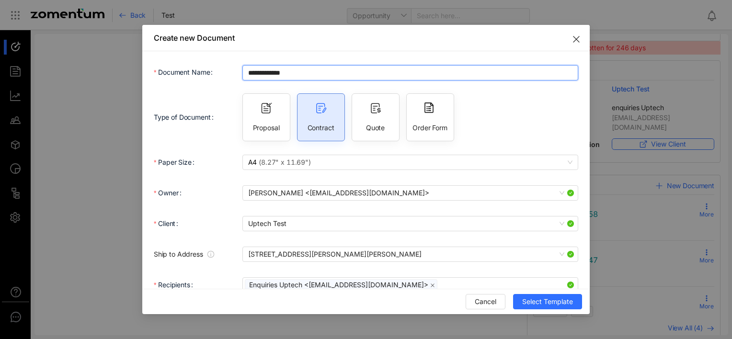
click at [296, 69] on input "**********" at bounding box center [410, 72] width 336 height 15
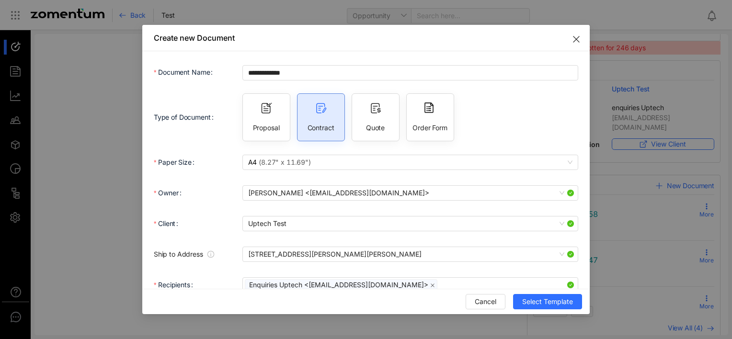
click at [268, 106] on icon at bounding box center [266, 108] width 11 height 11
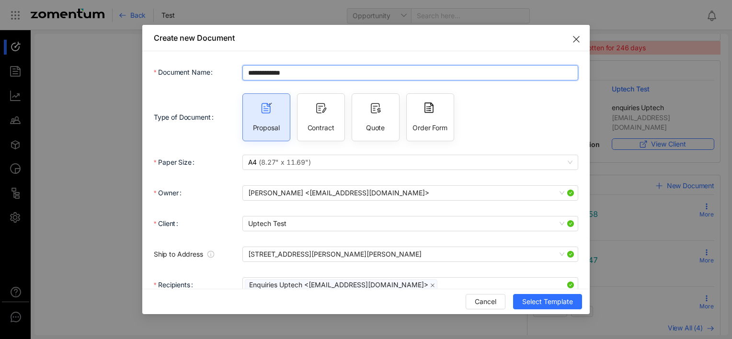
click at [297, 72] on input "**********" at bounding box center [410, 72] width 336 height 15
click at [244, 73] on input "**********" at bounding box center [410, 72] width 336 height 15
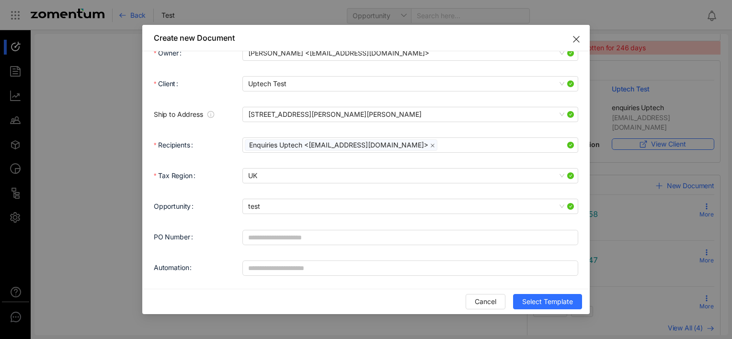
scroll to position [140, 0]
type input "**********"
click at [529, 299] on span "Select Template" at bounding box center [547, 302] width 51 height 11
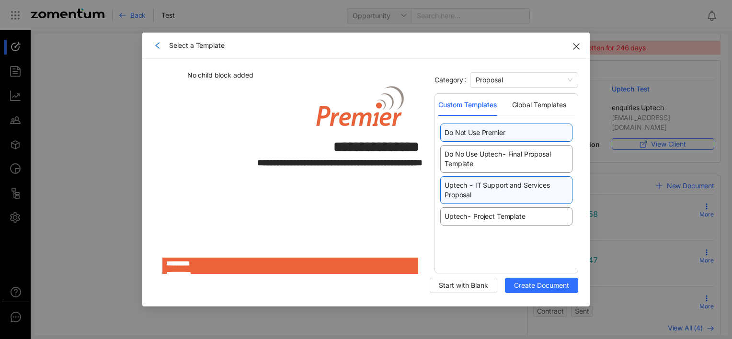
drag, startPoint x: 490, startPoint y: 194, endPoint x: 518, endPoint y: 203, distance: 29.6
click at [490, 194] on span "Uptech - IT Support and Services Proposal" at bounding box center [507, 190] width 124 height 19
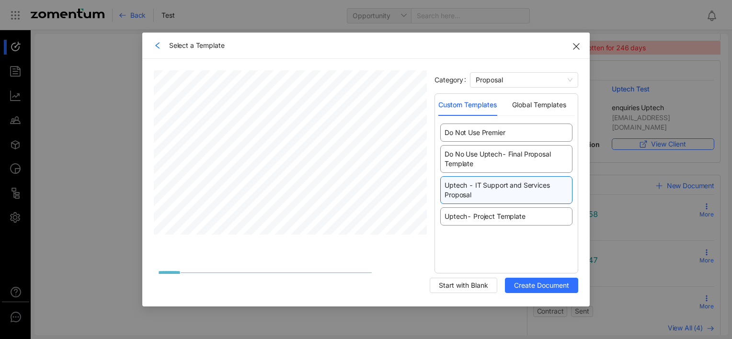
scroll to position [479, 0]
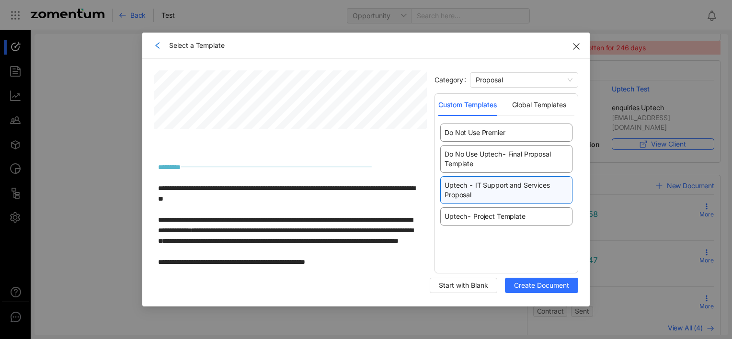
click at [576, 46] on icon "Close" at bounding box center [576, 47] width 8 height 8
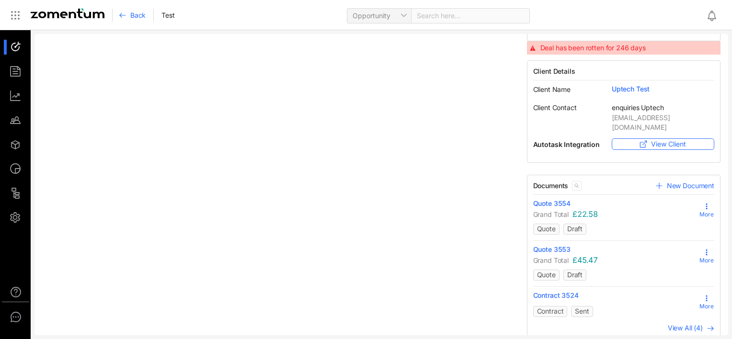
click at [123, 13] on icon at bounding box center [123, 15] width 8 height 8
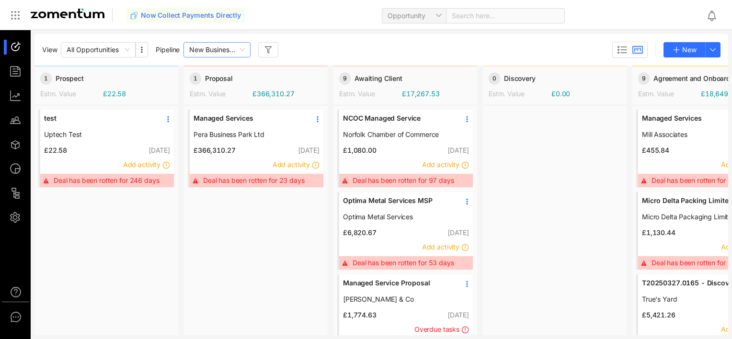
click at [243, 50] on span "New Business Pipeline" at bounding box center [217, 50] width 56 height 14
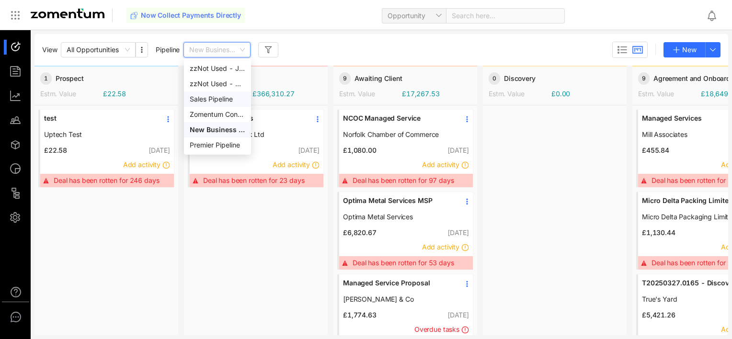
click at [206, 102] on div "Sales Pipeline" at bounding box center [218, 99] width 56 height 11
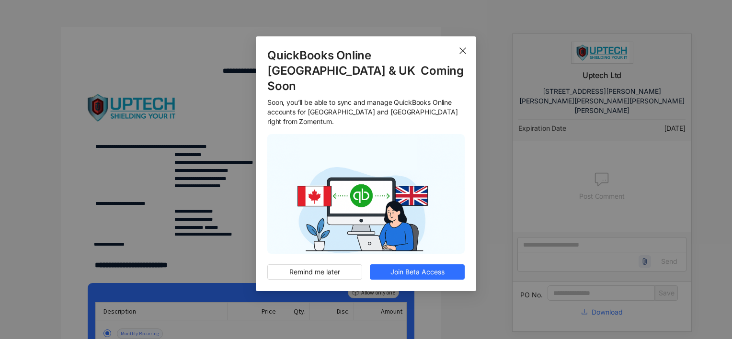
click at [466, 55] on icon "Close" at bounding box center [463, 51] width 8 height 8
